Goal: Task Accomplishment & Management: Manage account settings

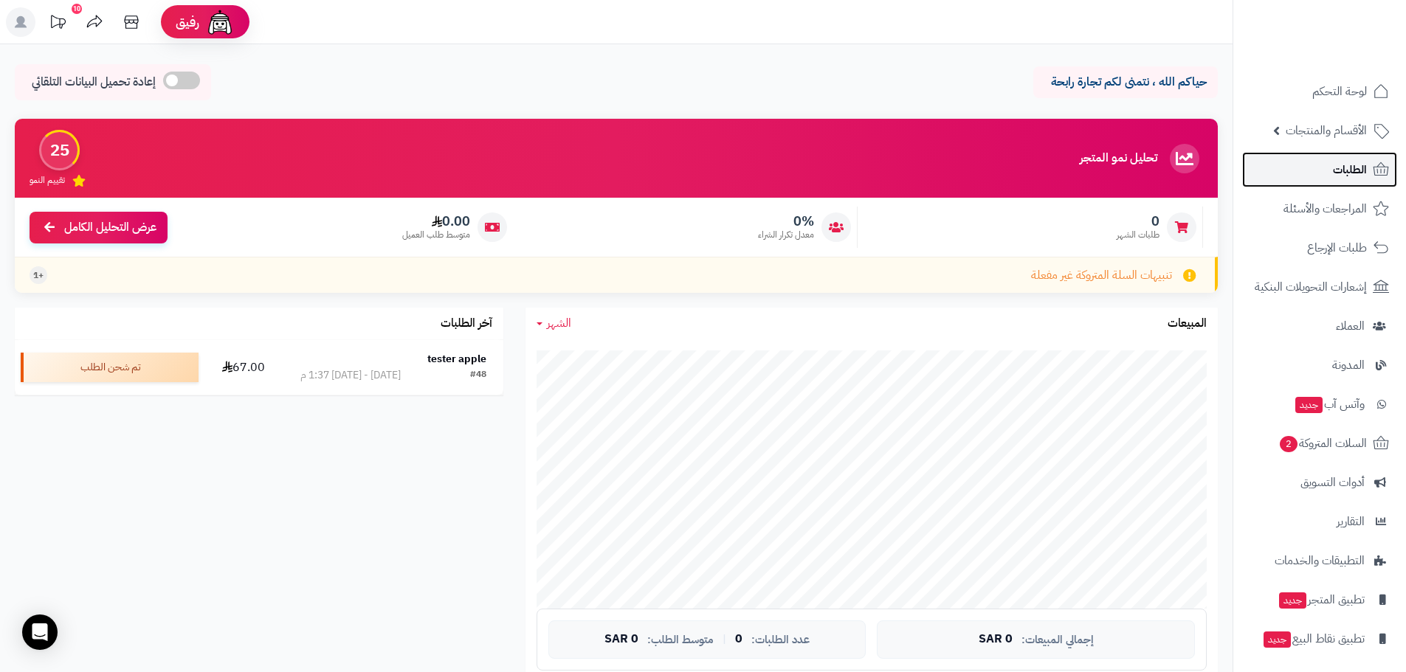
click at [1327, 160] on link "الطلبات" at bounding box center [1319, 169] width 155 height 35
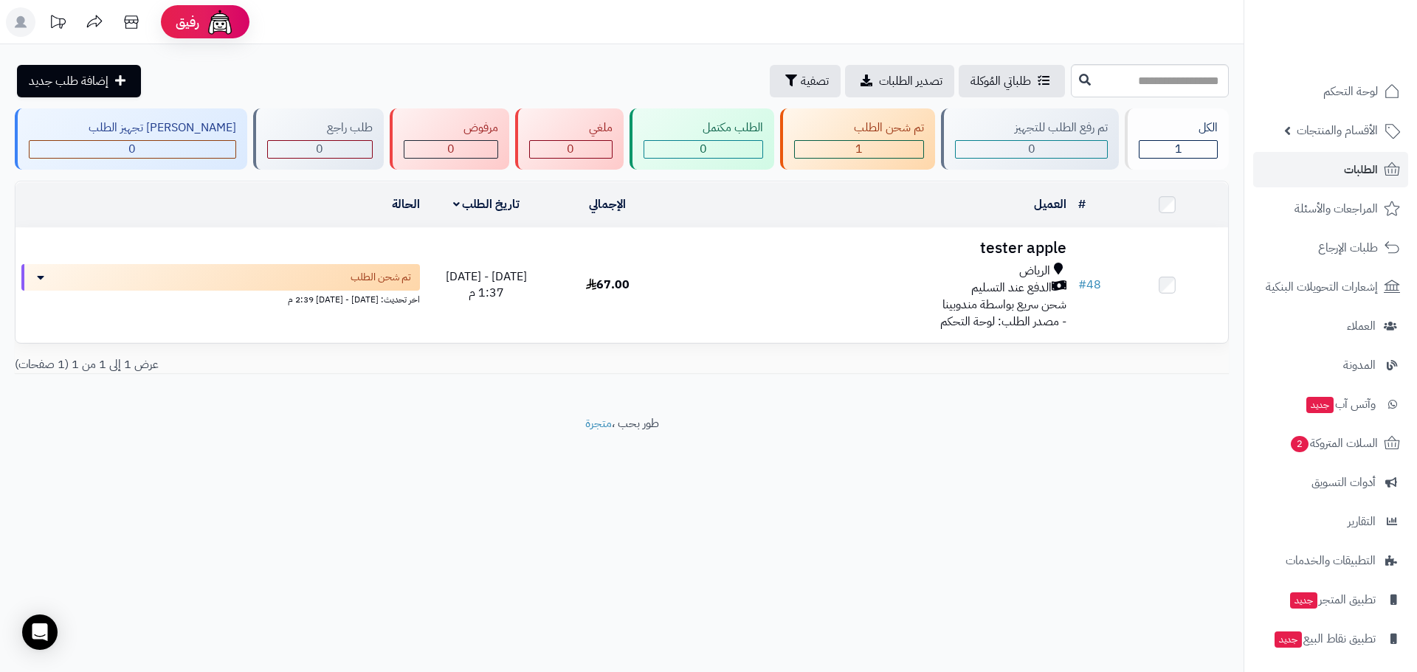
click at [1329, 128] on span "الأقسام والمنتجات" at bounding box center [1337, 130] width 81 height 21
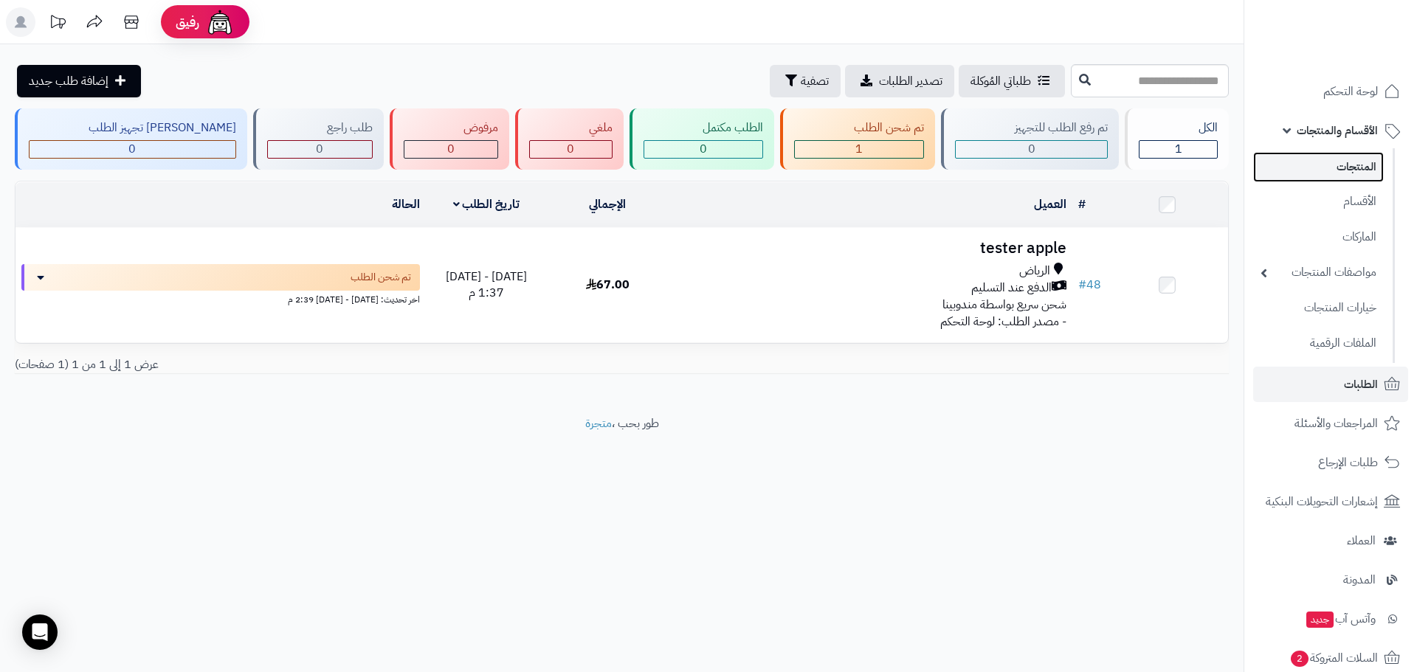
click at [1336, 165] on link "المنتجات" at bounding box center [1318, 167] width 131 height 30
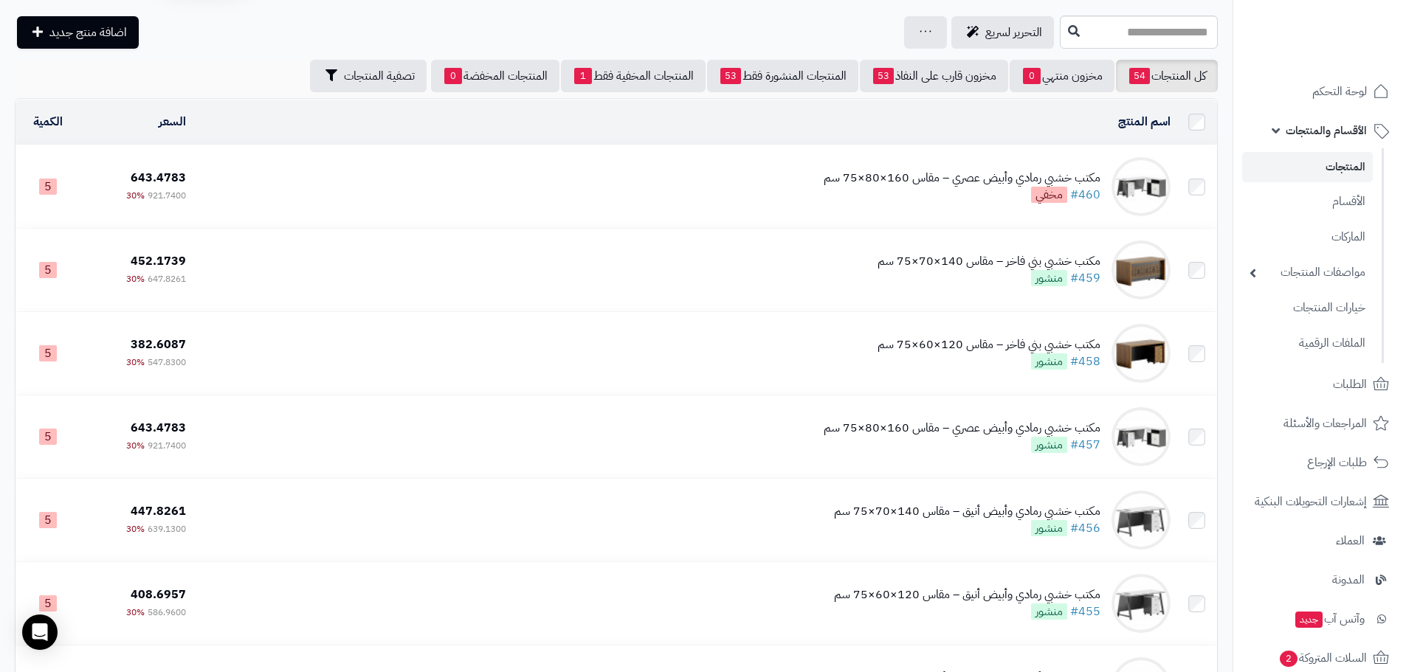
scroll to position [74, 0]
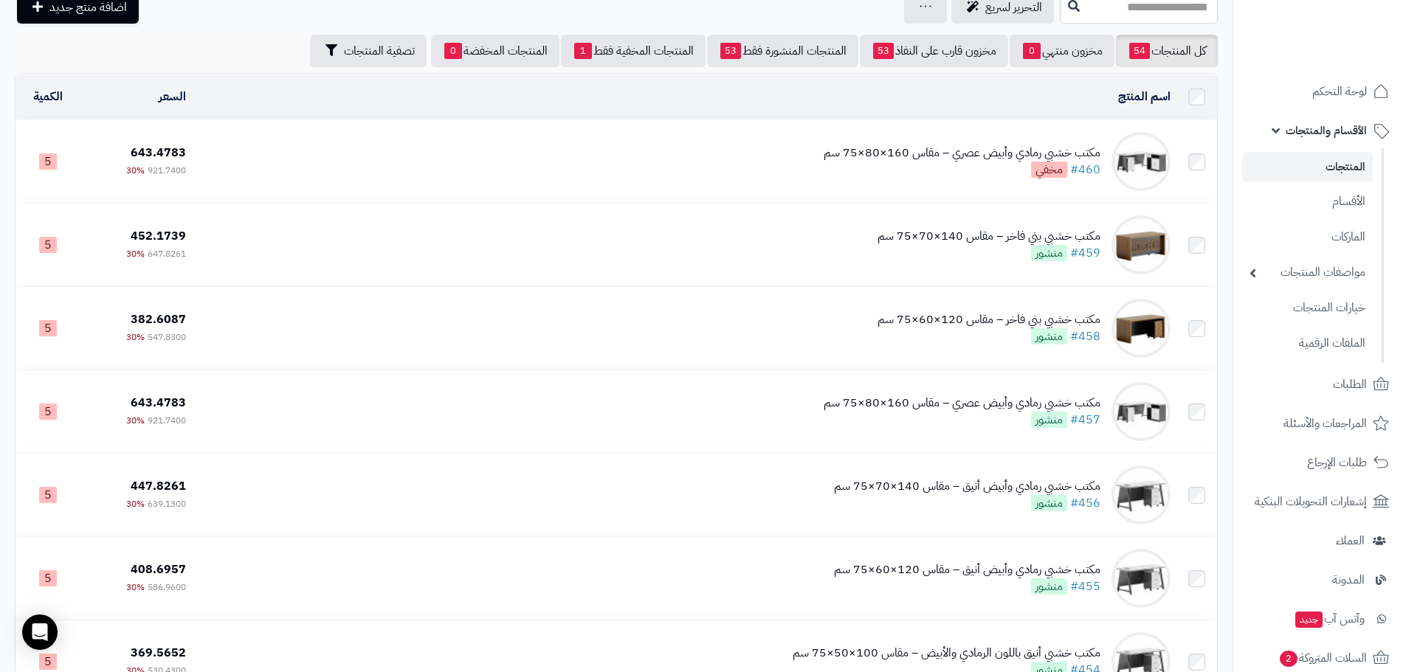
click at [593, 168] on td "مكتب خشبي رمادي وأبيض عصري – مقاس 160×80×75 سم #460 مخفي" at bounding box center [684, 161] width 985 height 83
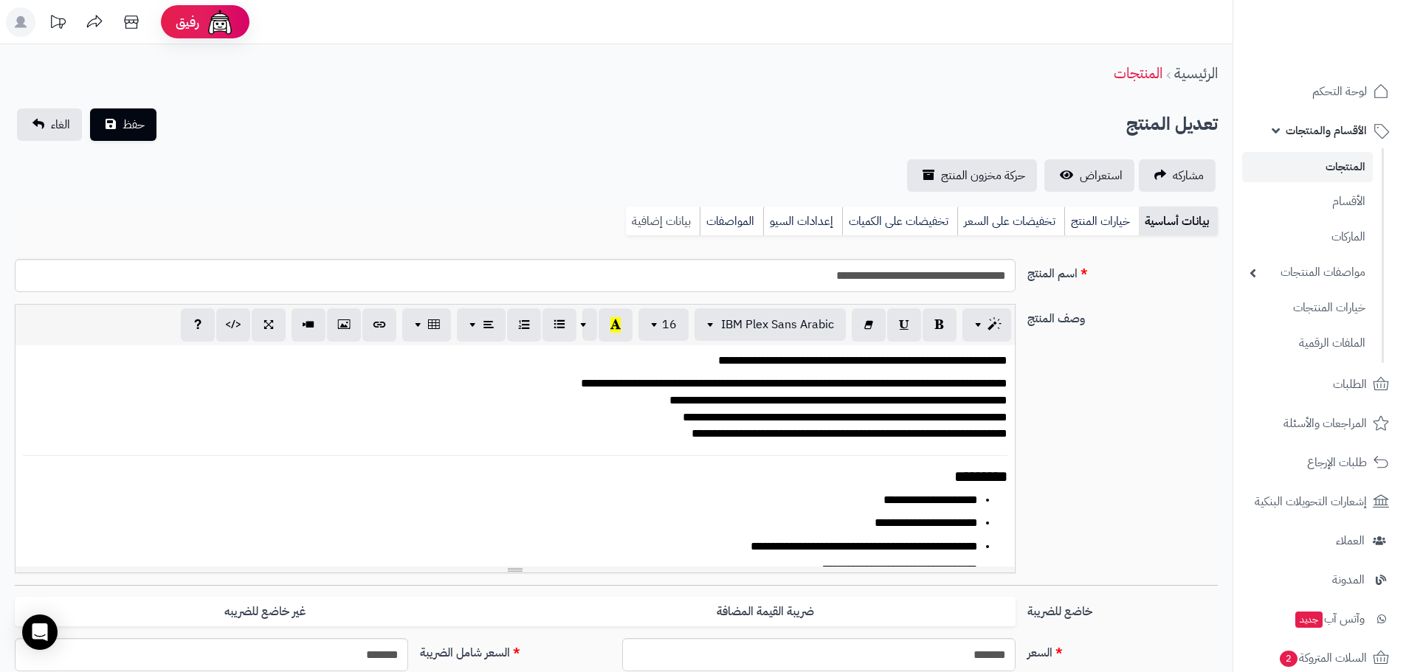
click at [683, 216] on link "بيانات إضافية" at bounding box center [663, 222] width 74 height 30
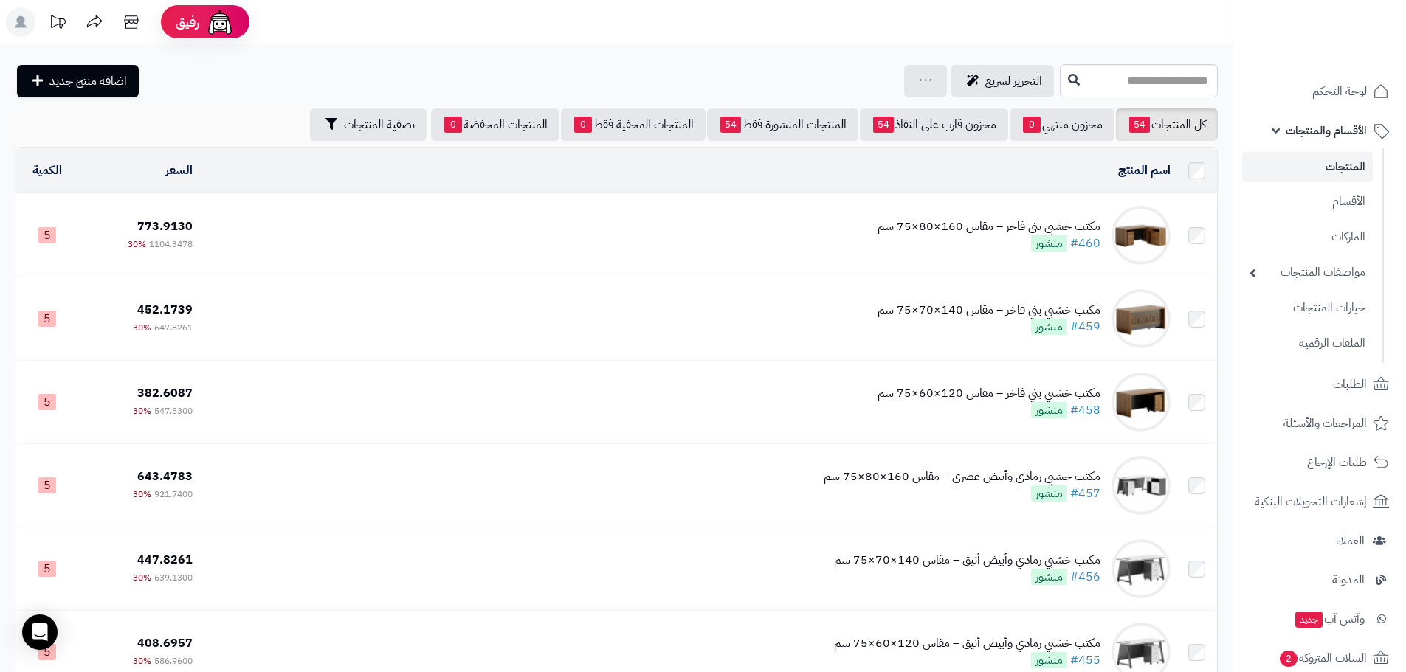
click at [678, 249] on td "مكتب خشبي بني فاخر – مقاس 160×80×75 سم #460 منشور" at bounding box center [688, 235] width 978 height 83
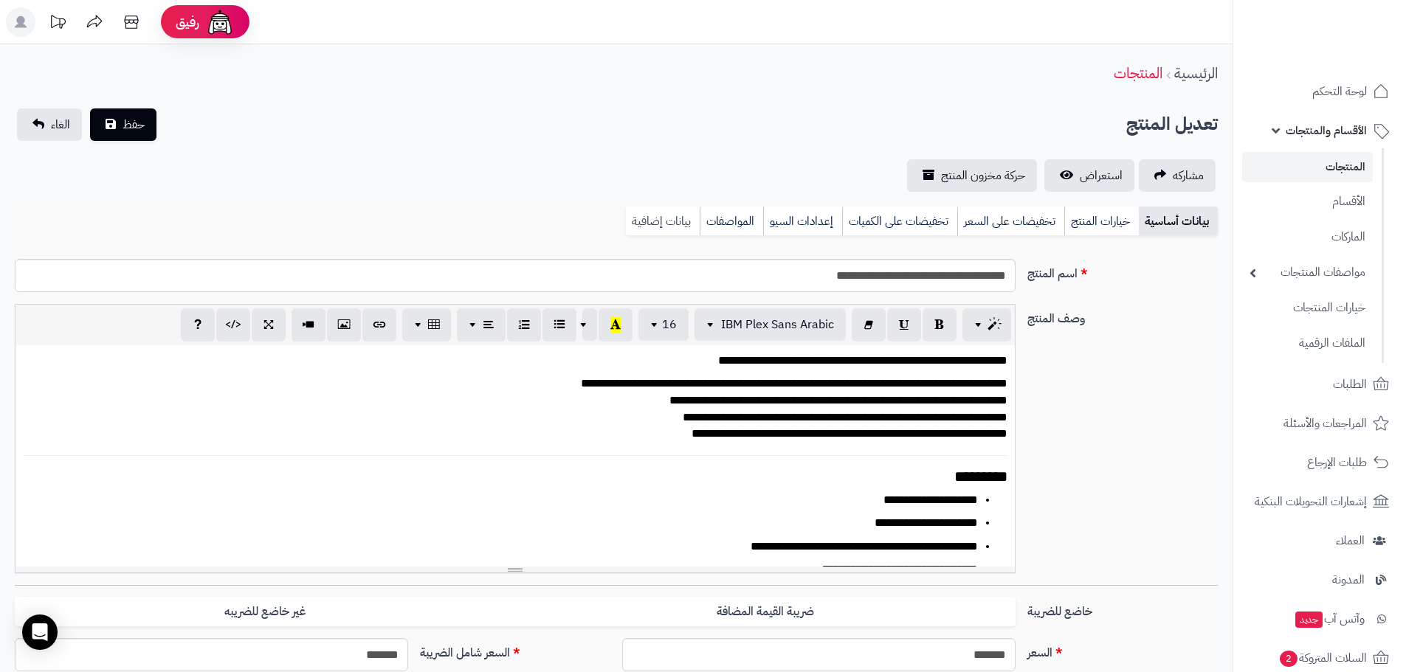
click at [686, 218] on link "بيانات إضافية" at bounding box center [663, 222] width 74 height 30
